Goal: Ask a question

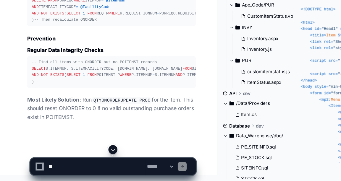
scroll to position [11764, 0]
click at [54, 170] on textarea at bounding box center [75, 169] width 77 height 13
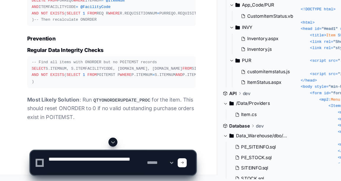
click at [112, 164] on textarea at bounding box center [75, 167] width 77 height 19
click at [61, 171] on textarea at bounding box center [75, 167] width 77 height 19
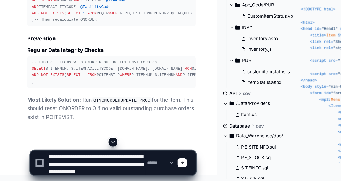
scroll to position [2, 0]
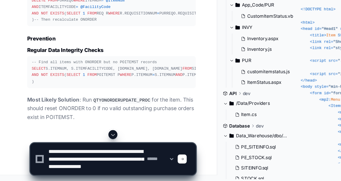
type textarea "**********"
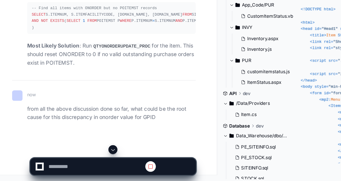
scroll to position [11787, 0]
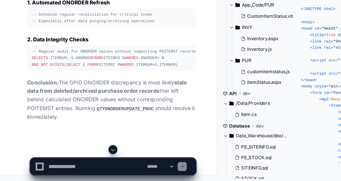
click at [58, 170] on textarea at bounding box center [75, 169] width 77 height 13
click at [91, 155] on button at bounding box center [88, 156] width 7 height 7
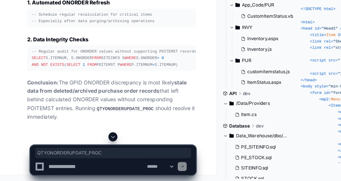
copy strong "QTYONORDERUPDATE_PROC"
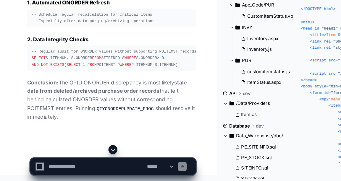
click at [49, 171] on textarea at bounding box center [75, 169] width 77 height 13
paste textarea "**********"
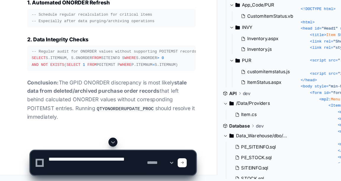
type textarea "**********"
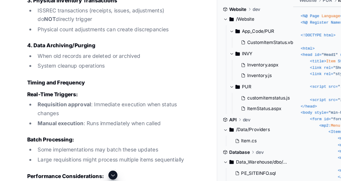
scroll to position [12357, 0]
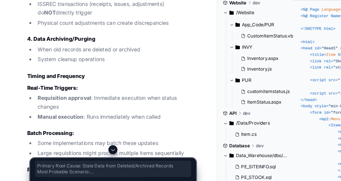
drag, startPoint x: 22, startPoint y: 105, endPoint x: 80, endPoint y: 136, distance: 65.7
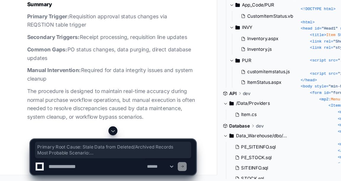
scroll to position [13227, 0]
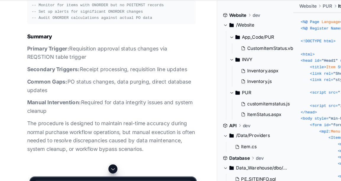
drag, startPoint x: 42, startPoint y: 80, endPoint x: 49, endPoint y: 73, distance: 10.3
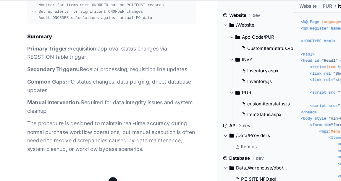
drag, startPoint x: 49, startPoint y: 70, endPoint x: 47, endPoint y: 73, distance: 3.3
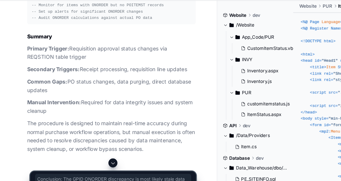
drag, startPoint x: 47, startPoint y: 73, endPoint x: 12, endPoint y: 38, distance: 49.8
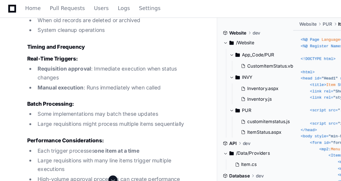
scroll to position [12384, 0]
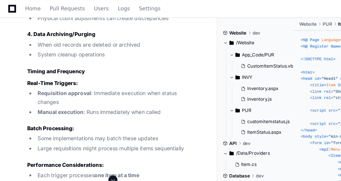
copy article "rimary Root Cause: Stale Data from Deleted/Archived Records Most Probable Scena…"
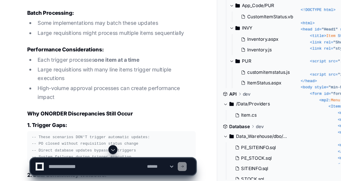
scroll to position [12437, 0]
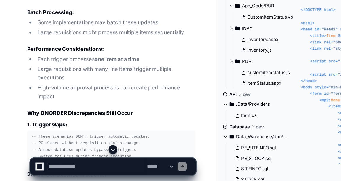
click at [90, 157] on span at bounding box center [88, 156] width 5 height 5
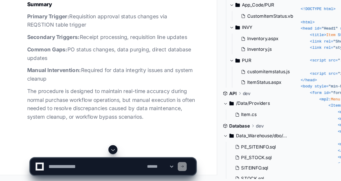
scroll to position [13318, 0]
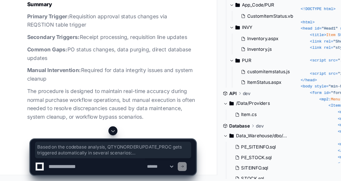
drag, startPoint x: 22, startPoint y: 89, endPoint x: 96, endPoint y: 132, distance: 86.0
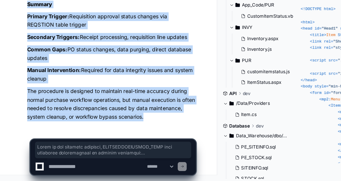
click at [142, 132] on p "The procedure is designed to maintain real-time accuracy during normal purchase…" at bounding box center [87, 120] width 133 height 27
copy article "Based on the codebase analysis, QTYONORDERUPDATE_PROC gets triggered automatica…"
click at [107, 114] on p "The procedure is designed to maintain real-time accuracy during normal purchase…" at bounding box center [87, 120] width 133 height 27
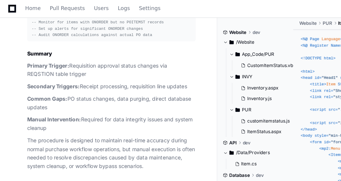
scroll to position [13339, 0]
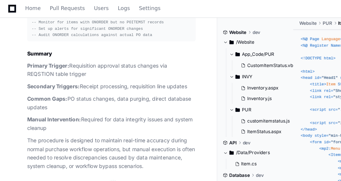
copy p "QTYONORDERUPDATE_PROC"
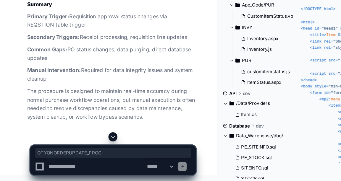
scroll to position [13348, 0]
click at [56, 170] on textarea at bounding box center [75, 169] width 77 height 13
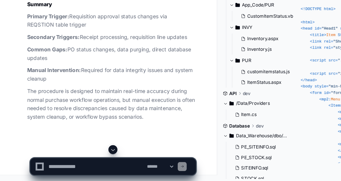
click at [61, 169] on textarea at bounding box center [75, 169] width 77 height 13
paste textarea "**********"
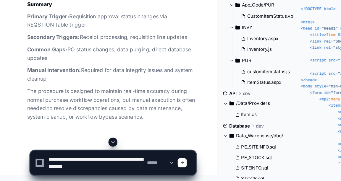
type textarea "**********"
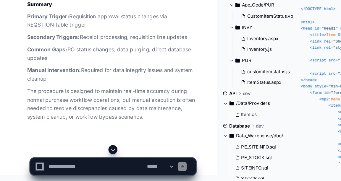
scroll to position [0, 0]
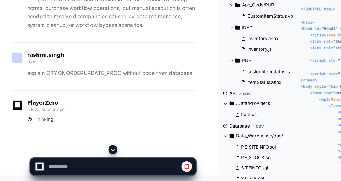
click at [90, 156] on span at bounding box center [88, 156] width 5 height 5
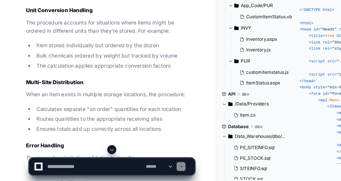
scroll to position [13468, 0]
